Goal: Book appointment/travel/reservation

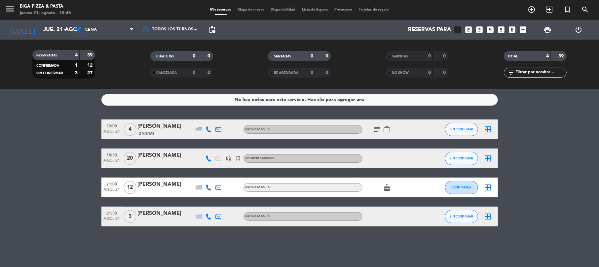
click at [468, 29] on icon "looks_two" at bounding box center [468, 29] width 9 height 9
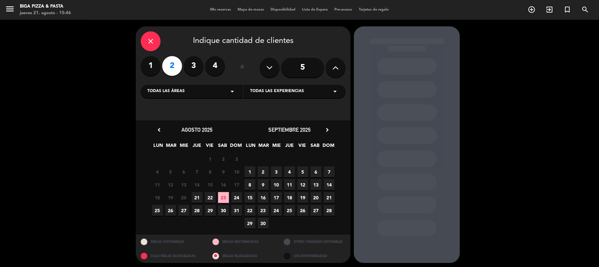
click at [197, 199] on span "21" at bounding box center [197, 197] width 11 height 11
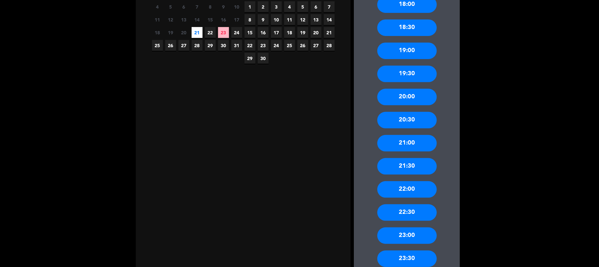
scroll to position [179, 0]
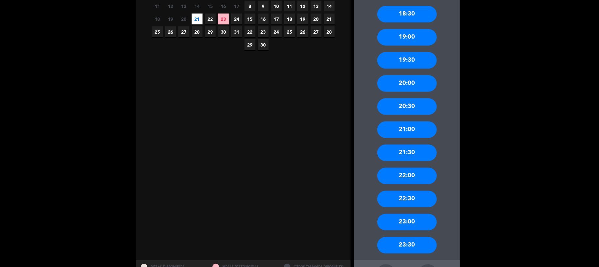
click at [415, 133] on div "21:00" at bounding box center [406, 130] width 59 height 17
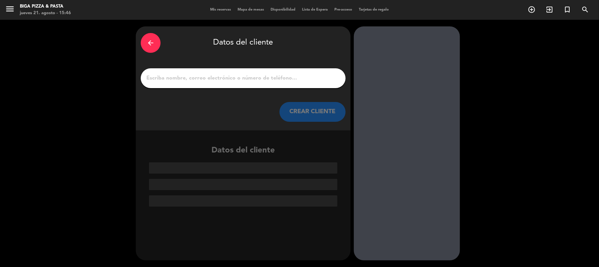
click at [223, 76] on input "1" at bounding box center [243, 78] width 195 height 9
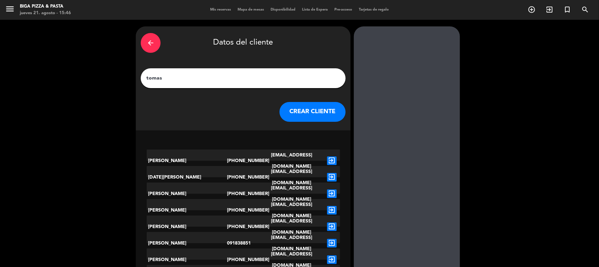
type input "tomas"
click at [291, 110] on button "CREAR CLIENTE" at bounding box center [312, 112] width 66 height 20
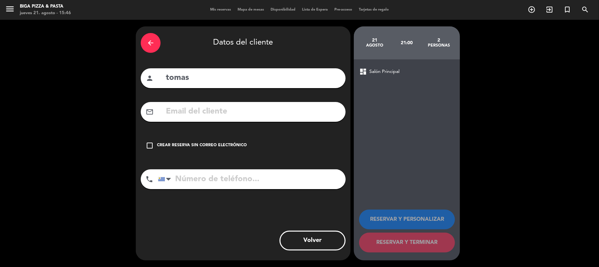
click at [207, 145] on div "Crear reserva sin correo electrónico" at bounding box center [202, 145] width 90 height 7
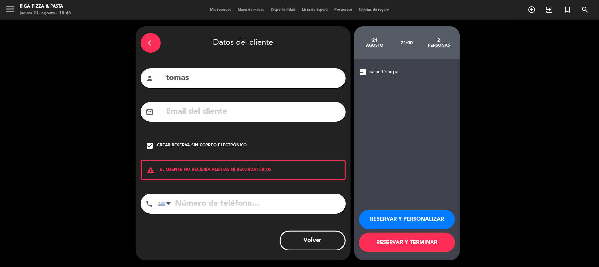
click at [241, 206] on input "tel" at bounding box center [252, 204] width 188 height 20
type input "092776834"
click at [434, 219] on button "RESERVAR Y PERSONALIZAR" at bounding box center [407, 220] width 96 height 20
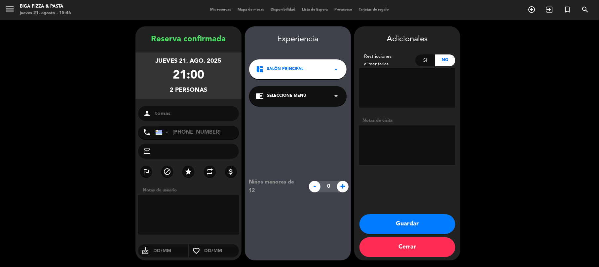
click at [420, 223] on button "Guardar" at bounding box center [407, 224] width 96 height 20
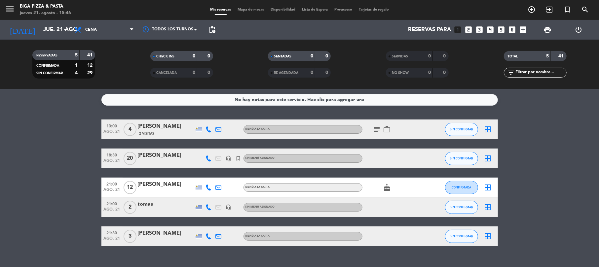
click at [151, 204] on div "tomas" at bounding box center [166, 204] width 56 height 9
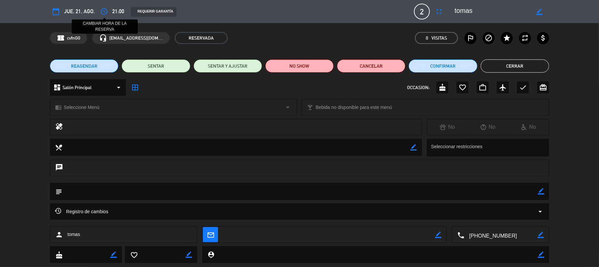
click at [107, 9] on icon "access_time" at bounding box center [104, 12] width 8 height 8
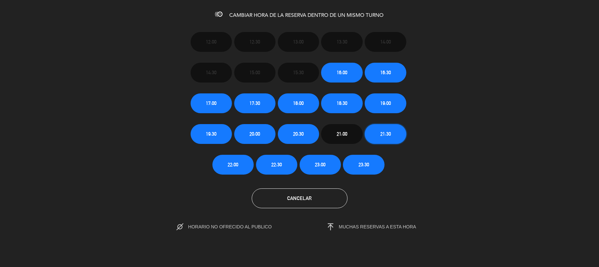
click at [384, 137] on span "21:30" at bounding box center [385, 134] width 11 height 8
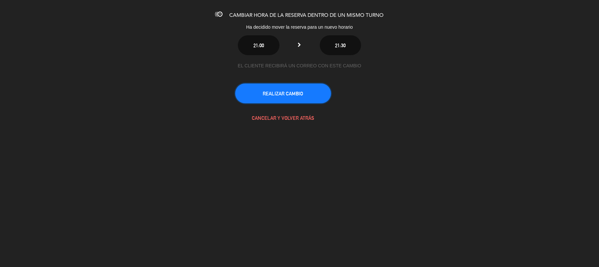
click at [298, 94] on button "REALIZAR CAMBIO" at bounding box center [283, 94] width 96 height 20
